Goal: Task Accomplishment & Management: Manage account settings

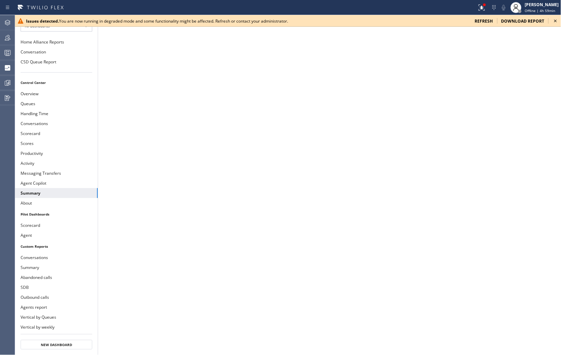
click at [558, 19] on icon at bounding box center [555, 21] width 8 height 8
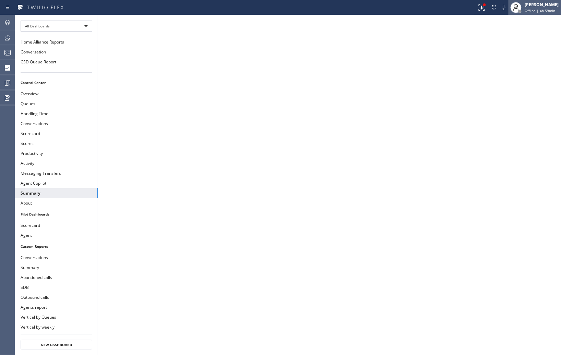
click at [538, 7] on div "[PERSON_NAME]" at bounding box center [542, 5] width 34 height 6
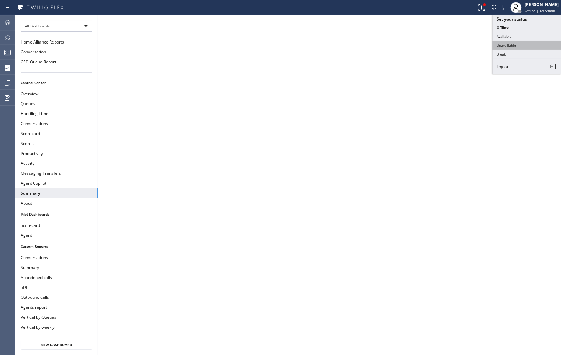
click at [515, 44] on button "Unavailable" at bounding box center [527, 45] width 69 height 9
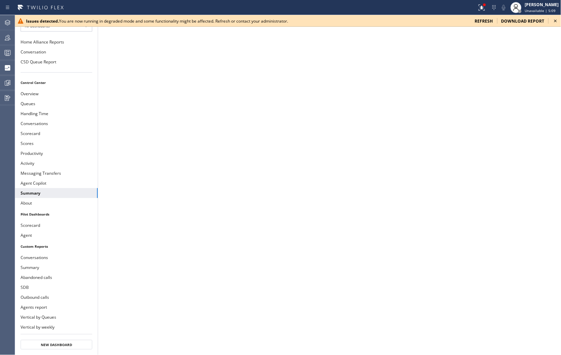
click at [557, 20] on icon at bounding box center [555, 21] width 8 height 8
click at [556, 20] on icon at bounding box center [555, 21] width 3 height 3
click at [554, 22] on icon at bounding box center [555, 21] width 3 height 3
click at [553, 21] on icon at bounding box center [555, 21] width 8 height 8
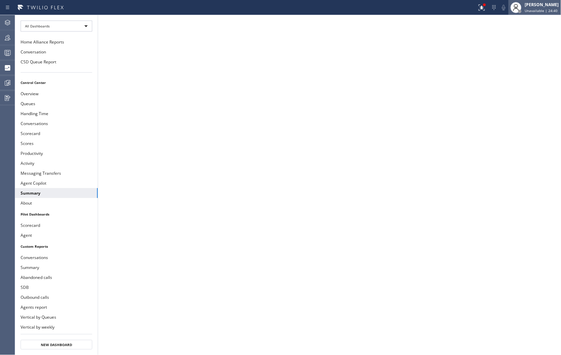
click at [532, 9] on span "Unavailable | 24:40" at bounding box center [541, 10] width 33 height 5
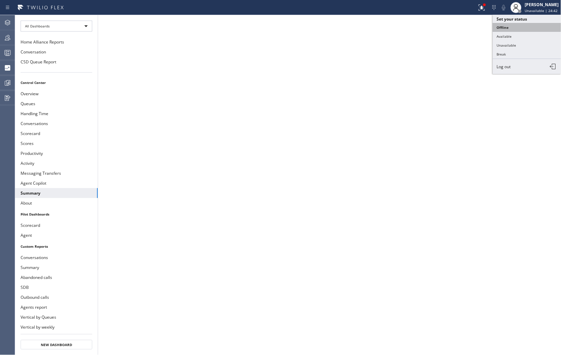
click at [510, 25] on button "Offline" at bounding box center [527, 27] width 69 height 9
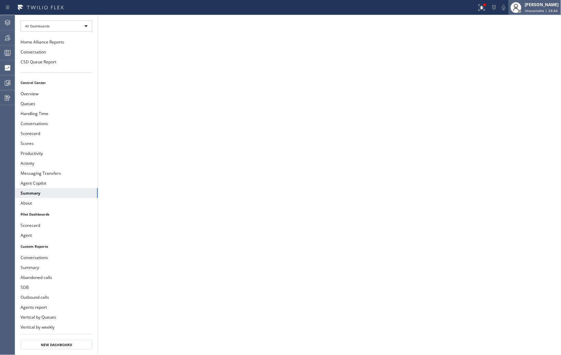
click at [529, 11] on span "Unavailable | 24:44" at bounding box center [541, 10] width 33 height 5
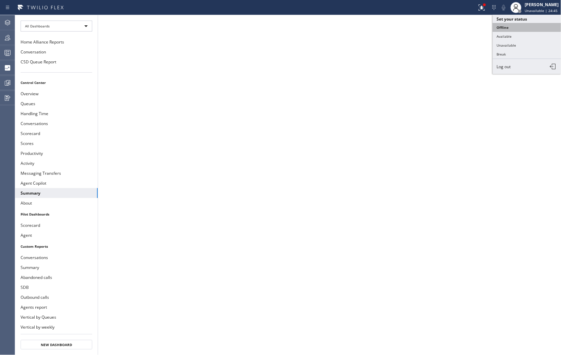
click at [511, 27] on button "Offline" at bounding box center [527, 27] width 69 height 9
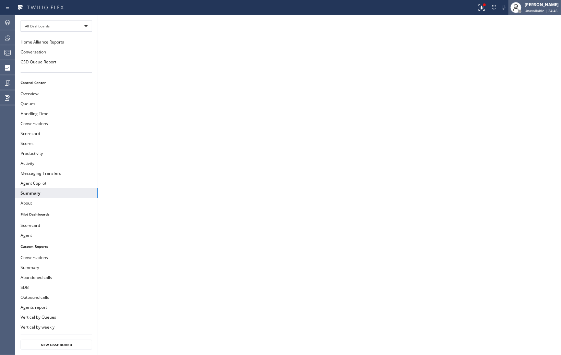
click at [534, 10] on span "Unavailable | 24:46" at bounding box center [541, 10] width 33 height 5
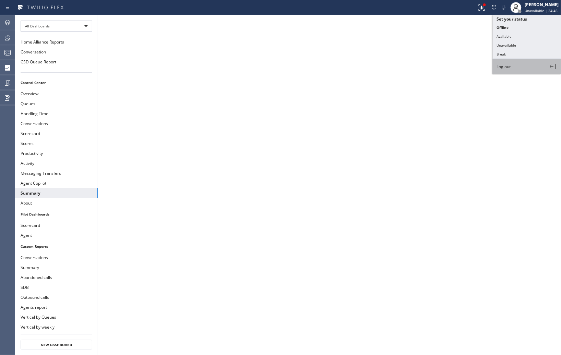
click at [522, 67] on button "Log out" at bounding box center [527, 66] width 69 height 15
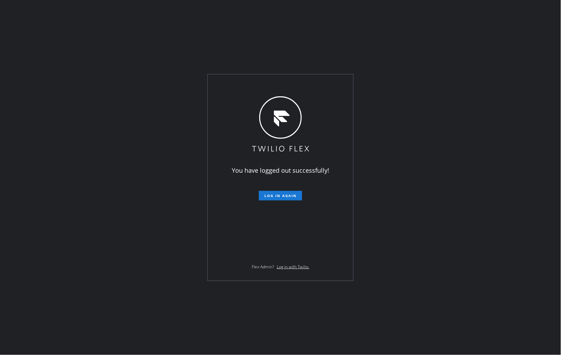
click at [494, 261] on div "You have logged out successfully! Log in again Flex Admin? Log in with Twilio." at bounding box center [280, 177] width 561 height 355
drag, startPoint x: 502, startPoint y: 100, endPoint x: 374, endPoint y: 117, distance: 129.0
click at [501, 100] on div "You have logged out successfully! Log in again Flex Admin? Log in with Twilio." at bounding box center [280, 177] width 561 height 355
